Goal: Information Seeking & Learning: Learn about a topic

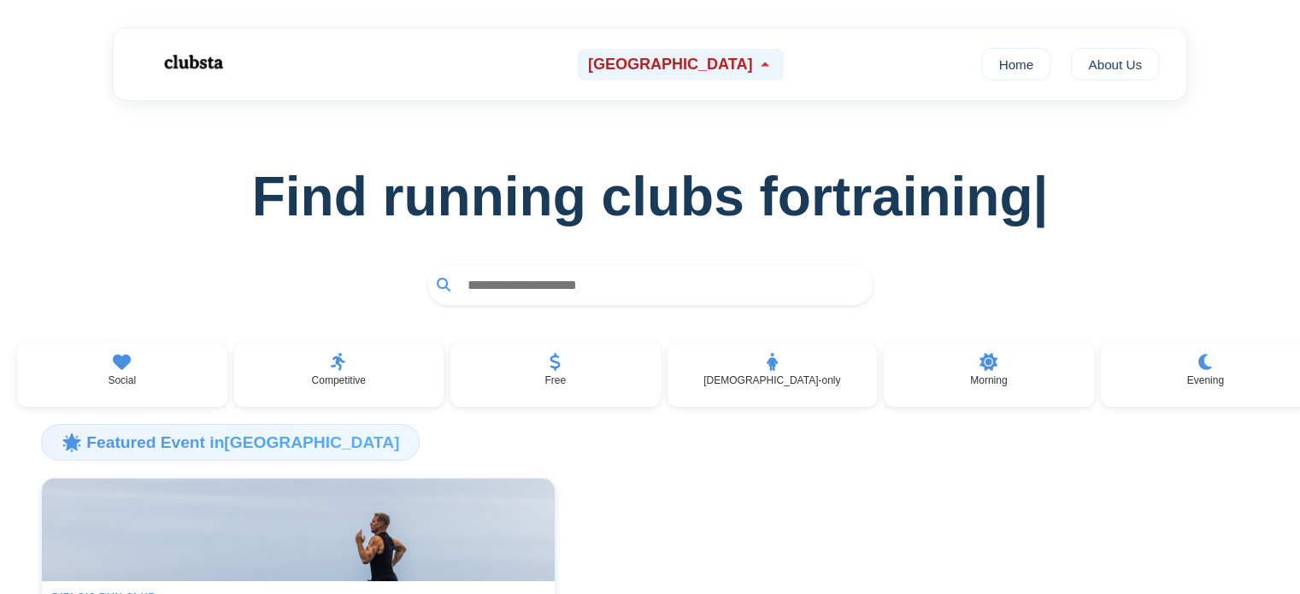
click at [757, 62] on icon at bounding box center [765, 64] width 17 height 17
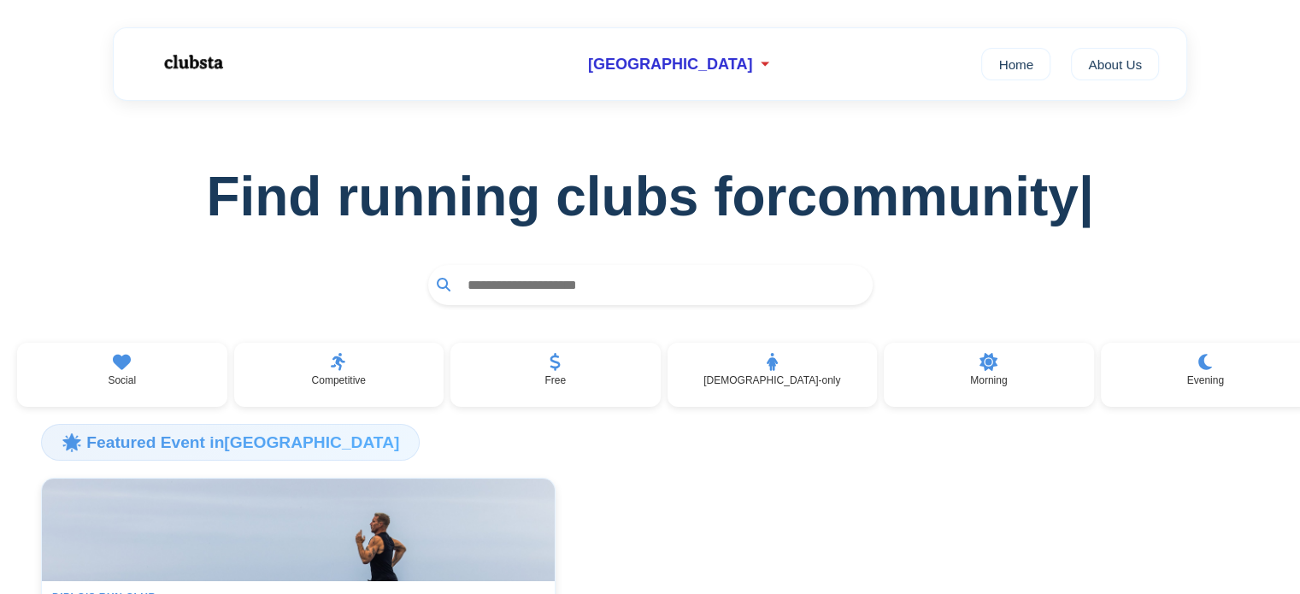
click at [1056, 120] on div "Find running clubs for community |" at bounding box center [650, 217] width 1300 height 232
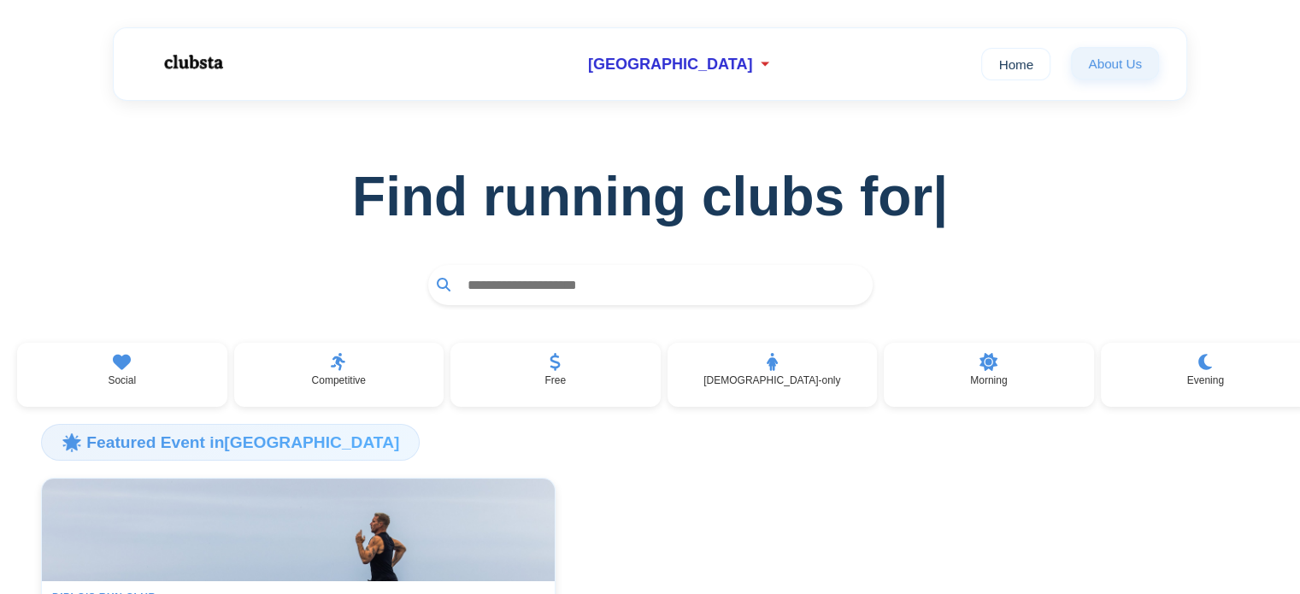
click at [1106, 62] on link "About Us" at bounding box center [1115, 63] width 88 height 32
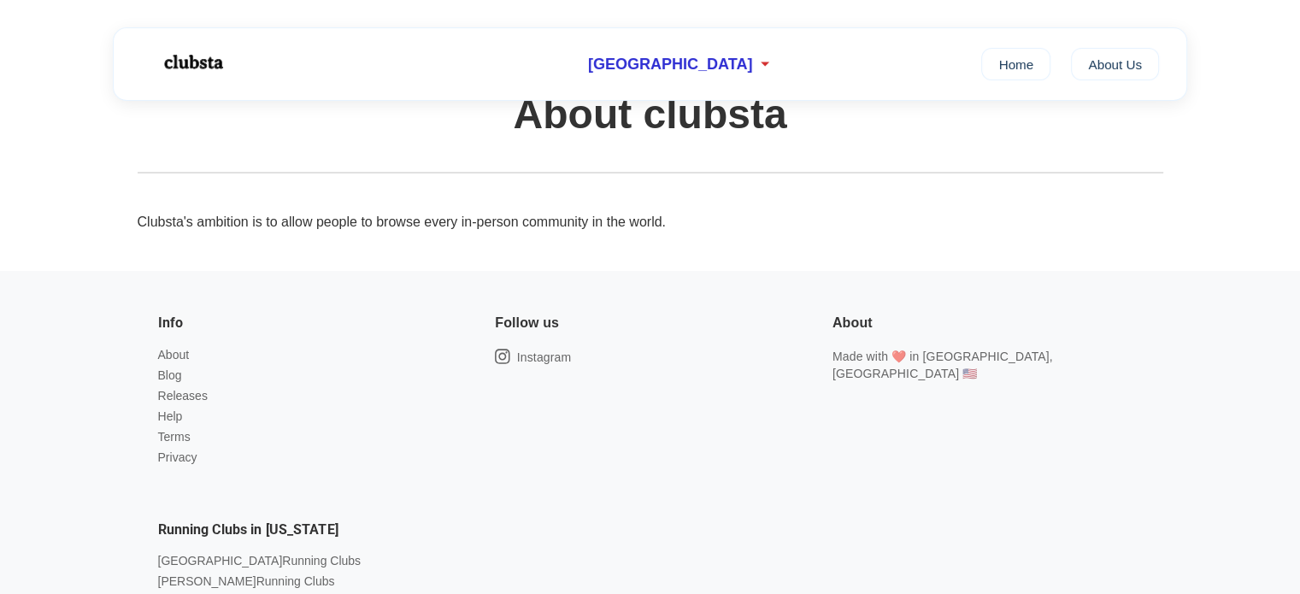
scroll to position [65, 0]
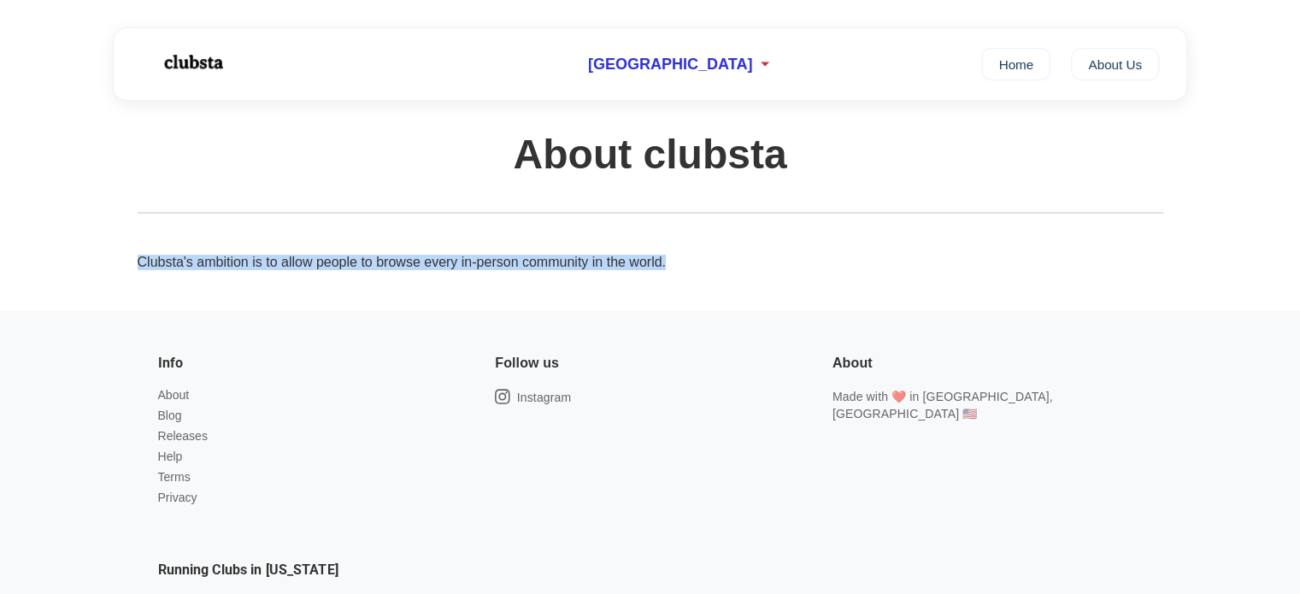
drag, startPoint x: 138, startPoint y: 260, endPoint x: 688, endPoint y: 251, distance: 550.7
click at [688, 251] on div "← Back About clubsta Clubsta's ambition is to allow people to browse every in-p…" at bounding box center [650, 173] width 1081 height 275
copy p "Clubsta's ambition is to allow people to browse every in-person community in th…"
click at [339, 265] on p "Clubsta's ambition is to allow people to browse every in-person community in th…" at bounding box center [651, 262] width 1026 height 15
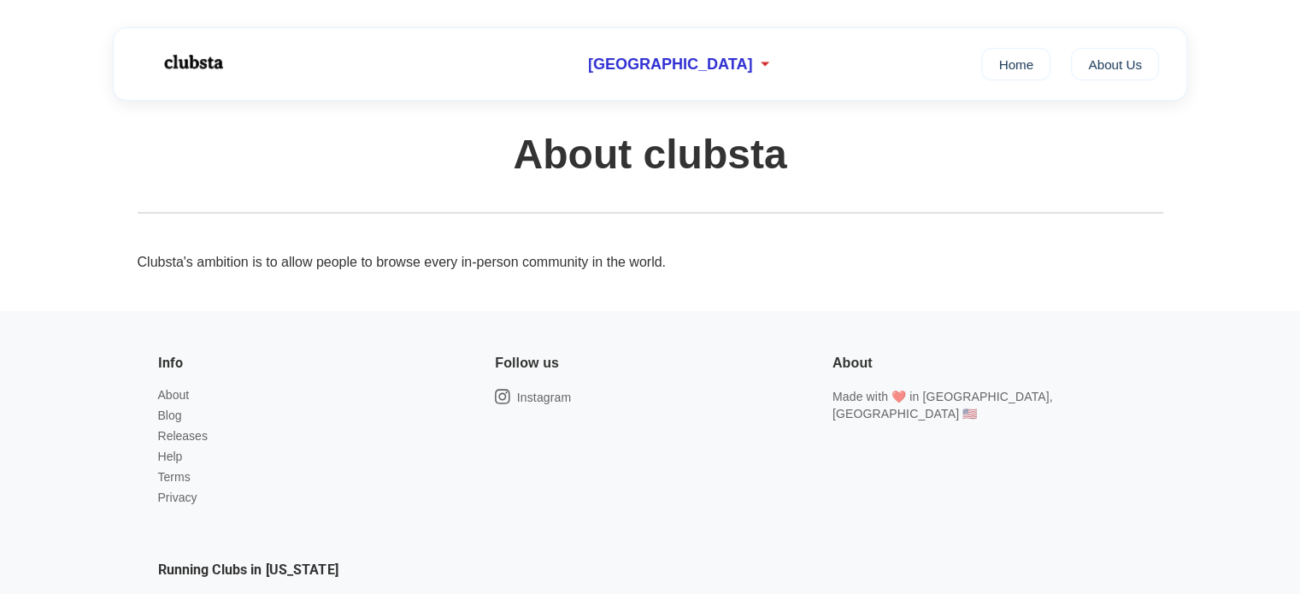
scroll to position [0, 0]
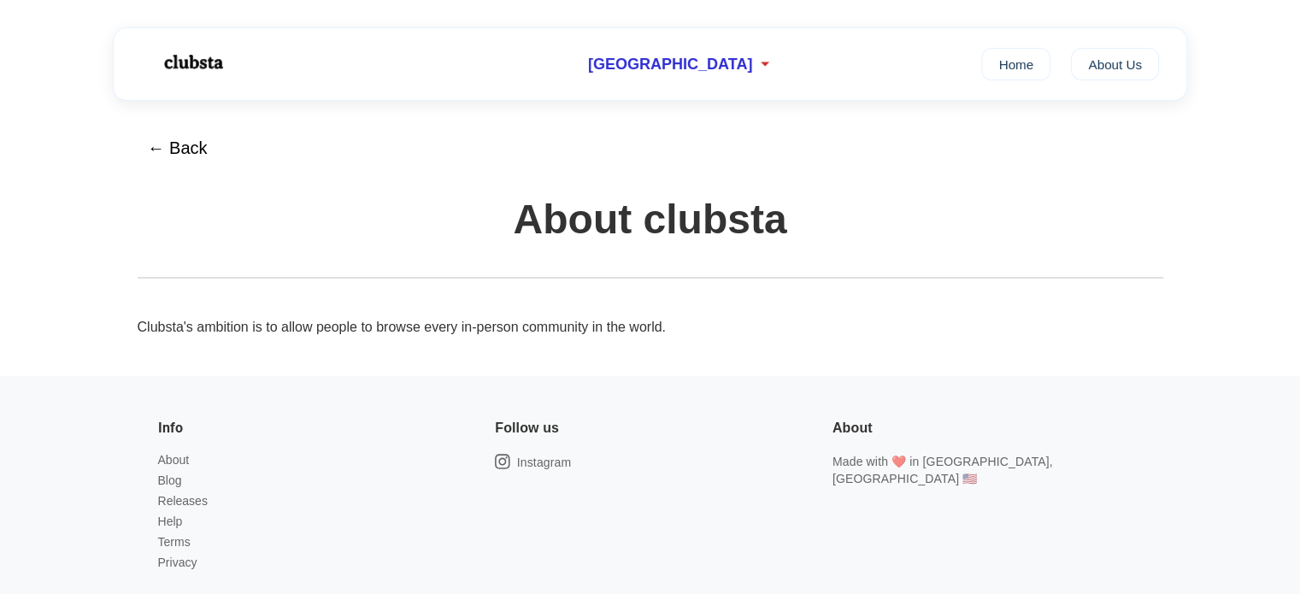
click at [339, 265] on header "← Back About clubsta" at bounding box center [651, 203] width 1026 height 150
click at [187, 158] on button "← Back" at bounding box center [178, 148] width 82 height 41
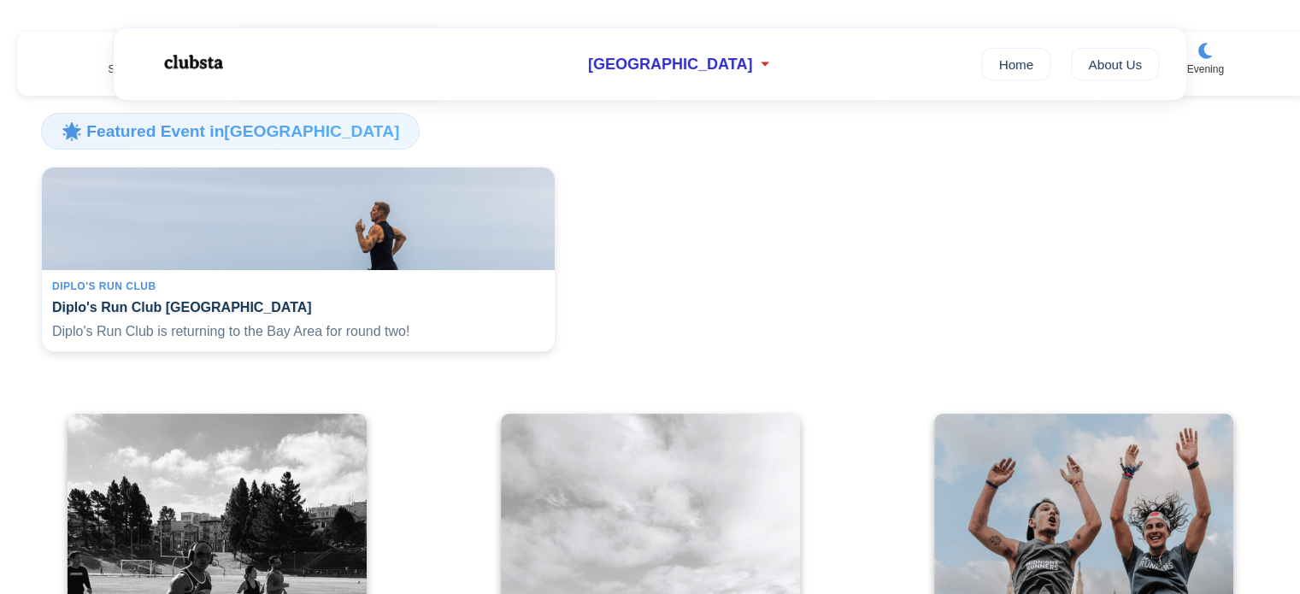
scroll to position [321, 0]
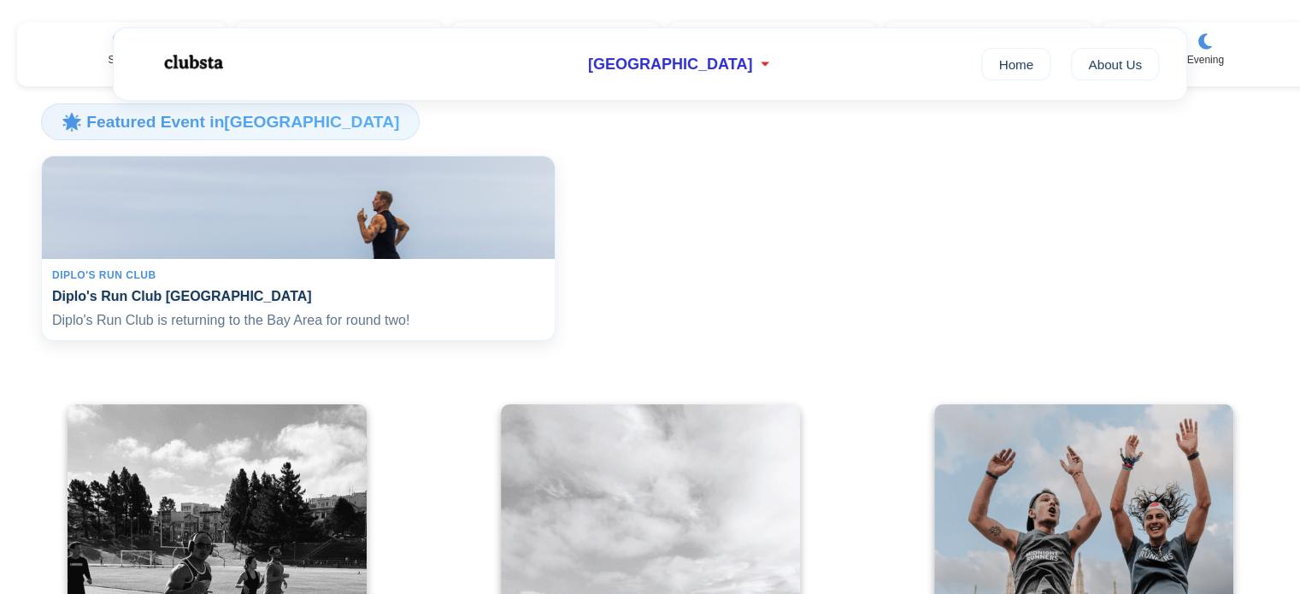
click at [144, 287] on div "Diplo's Run Club Diplo's Run Club San Francisco Diplo's Run Club is returning t…" at bounding box center [298, 300] width 513 height 82
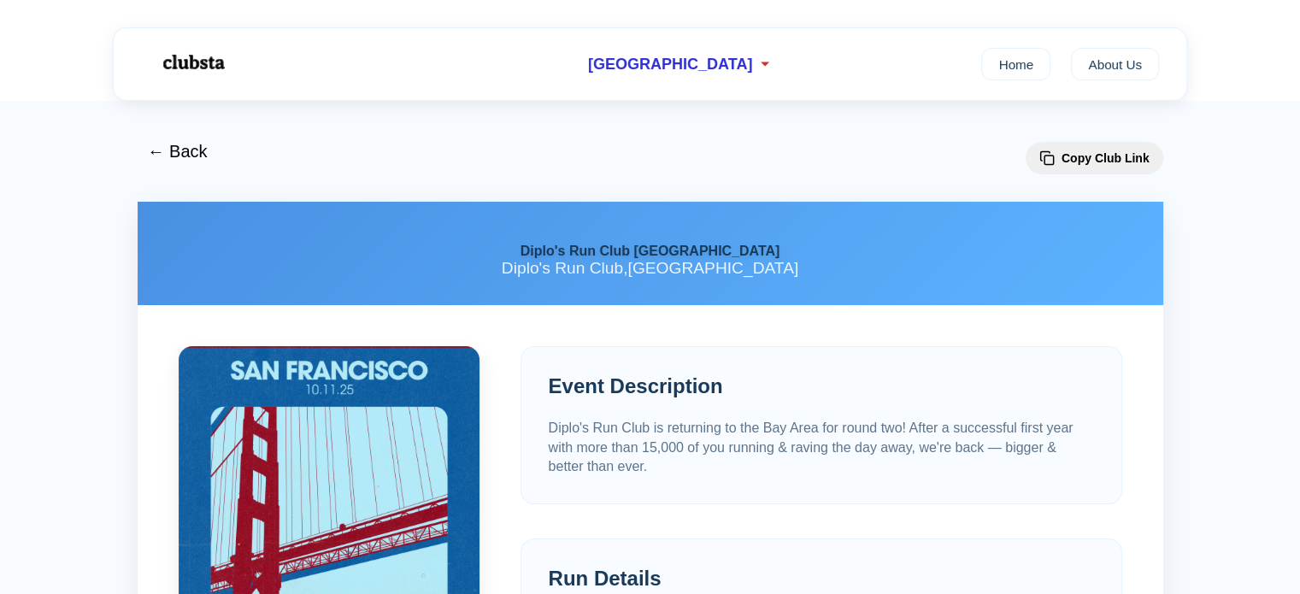
click at [203, 62] on img at bounding box center [193, 62] width 108 height 45
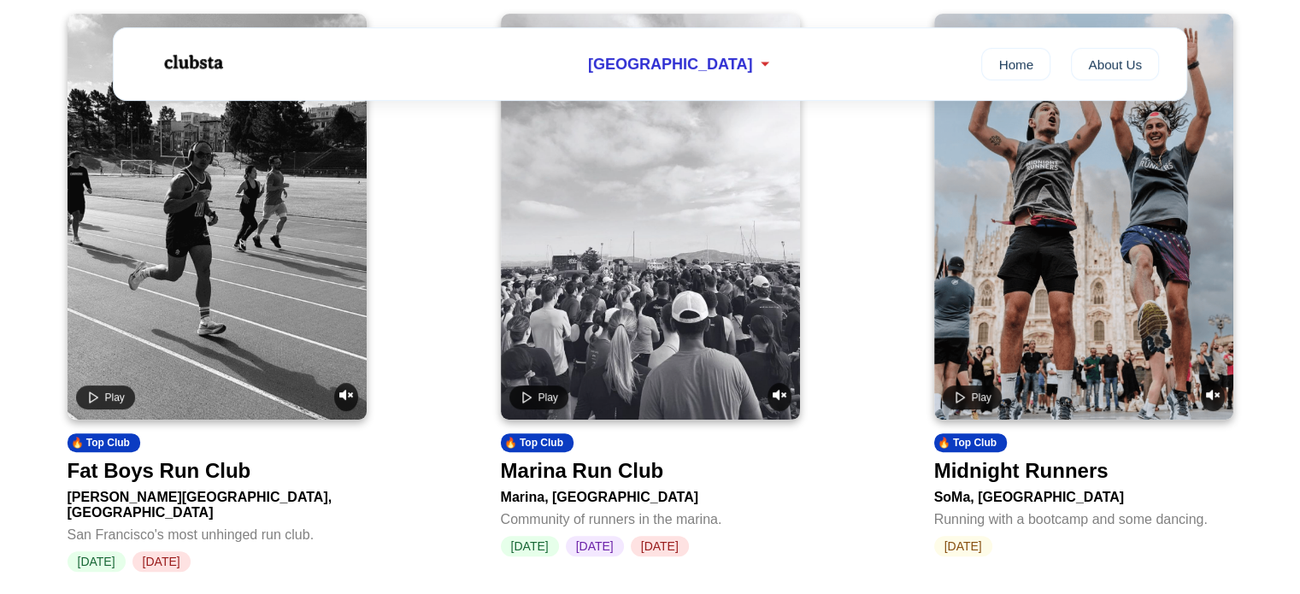
scroll to position [711, 0]
click at [274, 304] on video at bounding box center [217, 217] width 299 height 406
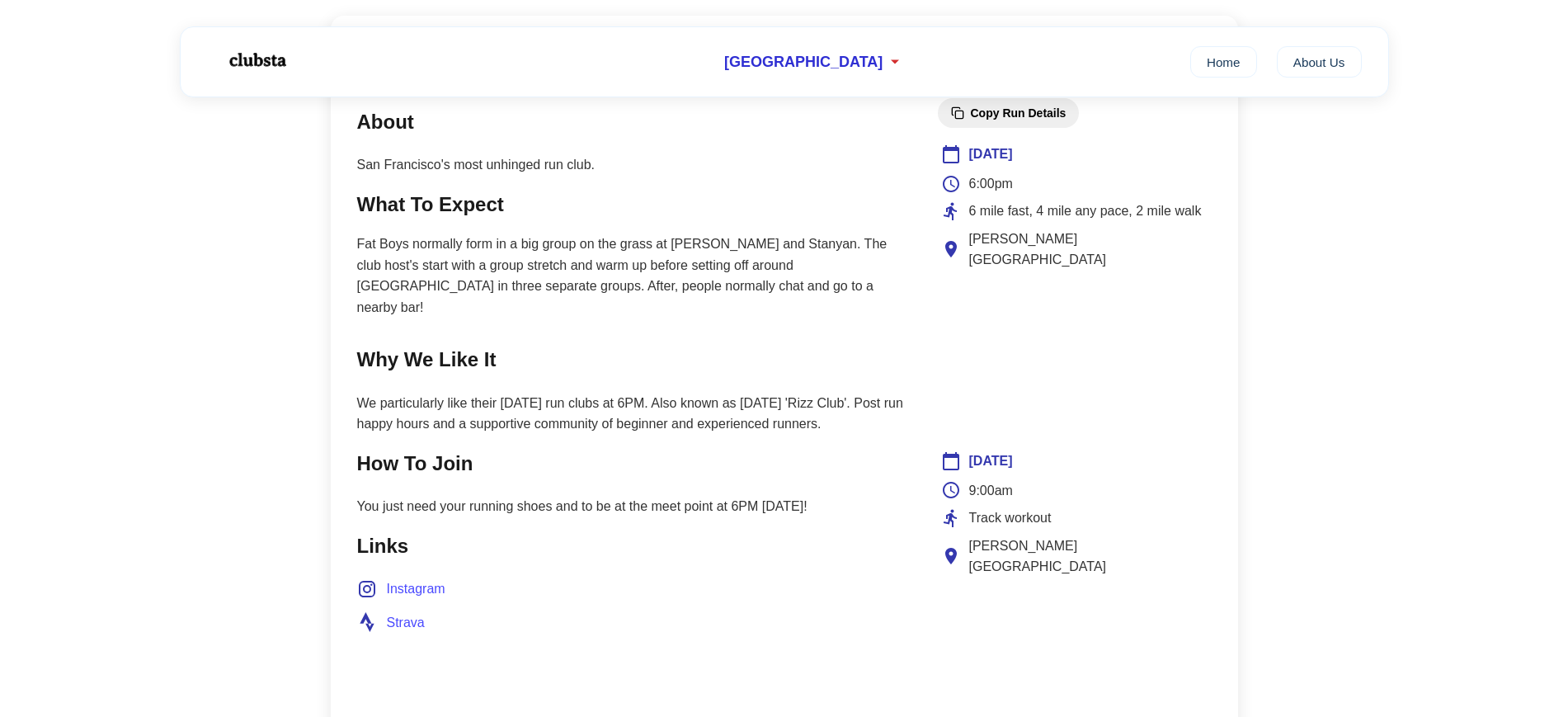
scroll to position [693, 0]
